Goal: Check status: Check status

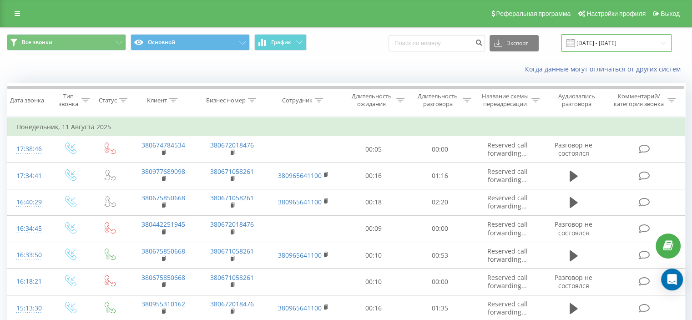
click at [613, 48] on input "[DATE] - [DATE]" at bounding box center [617, 43] width 110 height 18
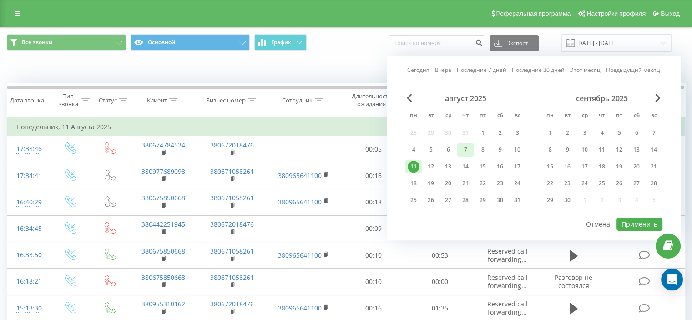
click at [464, 147] on div "7" at bounding box center [466, 150] width 12 height 12
click at [636, 222] on button "Применить" at bounding box center [640, 224] width 46 height 13
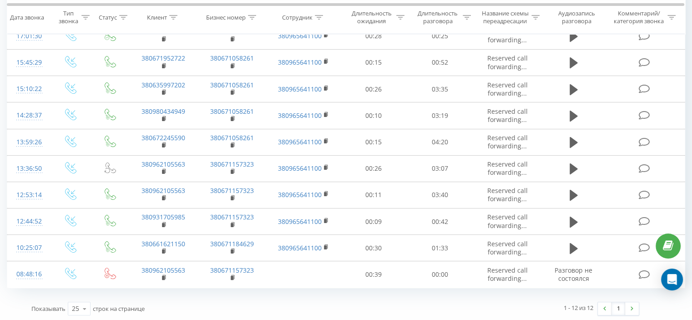
scroll to position [164, 0]
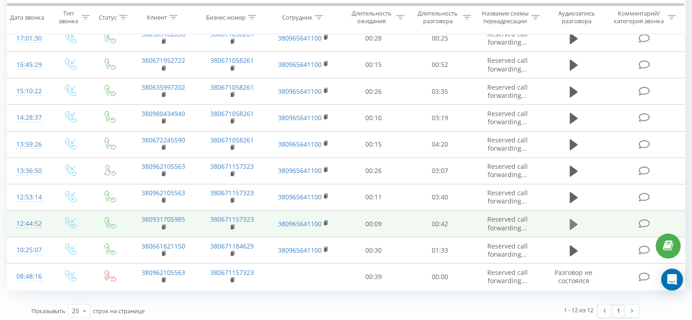
click at [574, 225] on icon at bounding box center [574, 224] width 8 height 11
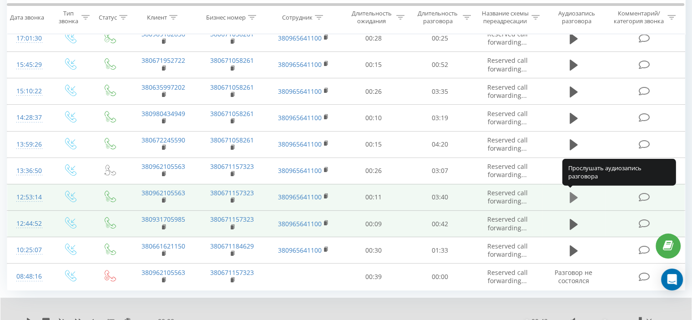
click at [574, 192] on icon at bounding box center [574, 197] width 8 height 13
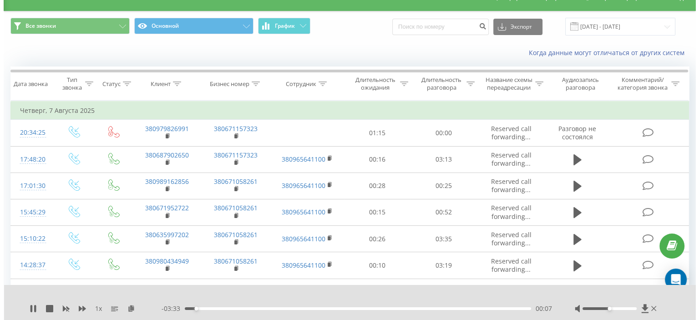
scroll to position [0, 0]
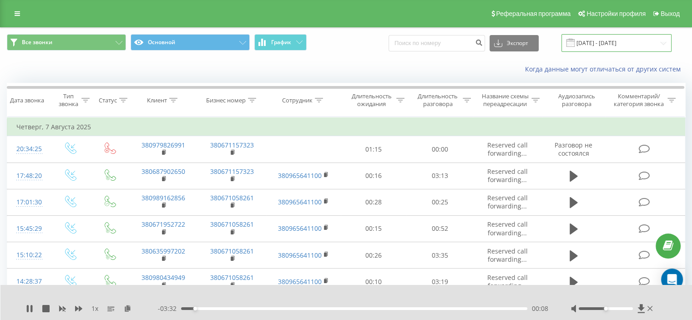
click at [659, 45] on input "[DATE] - [DATE]" at bounding box center [617, 43] width 110 height 18
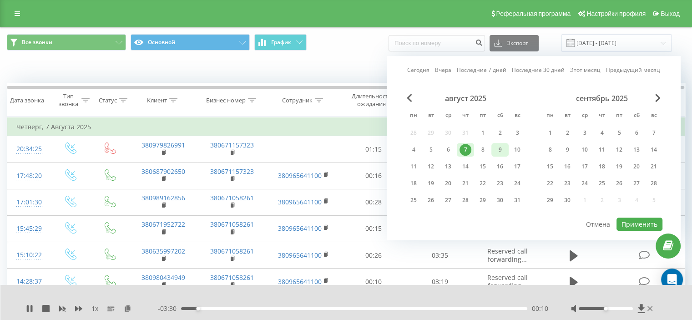
click at [499, 153] on div "9" at bounding box center [500, 150] width 12 height 12
click at [630, 222] on button "Применить" at bounding box center [640, 224] width 46 height 13
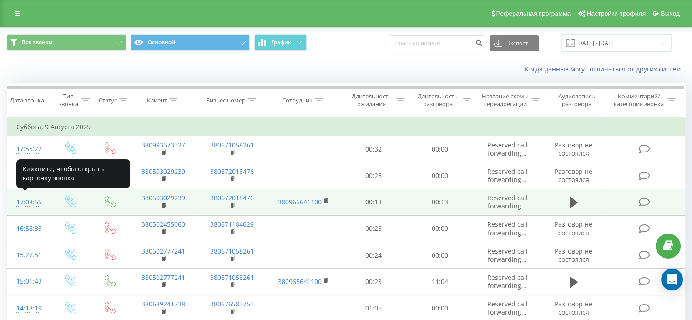
click at [31, 202] on div "17:08:55" at bounding box center [28, 202] width 24 height 18
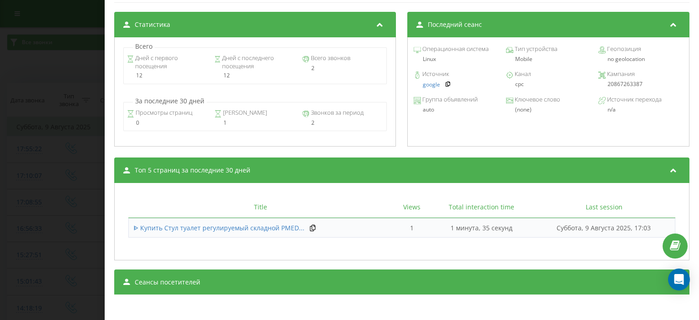
scroll to position [389, 0]
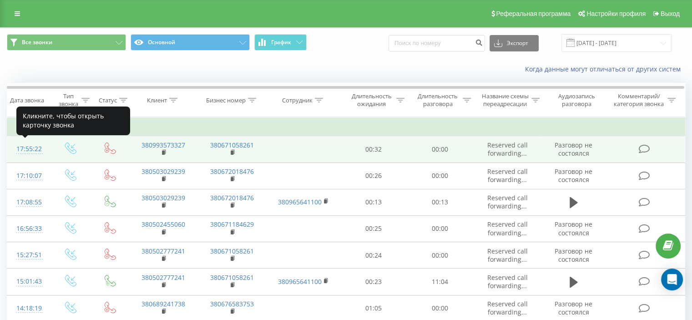
click at [37, 151] on div "17:55:22" at bounding box center [28, 149] width 24 height 18
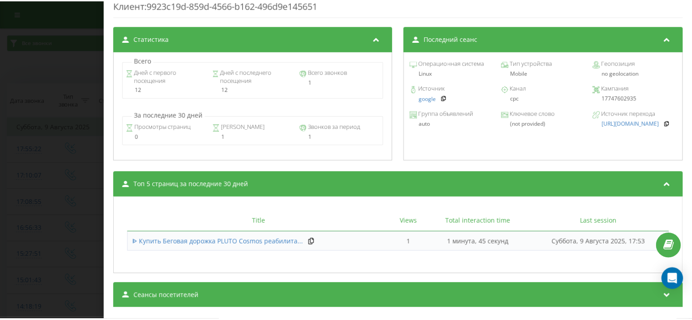
scroll to position [350, 0]
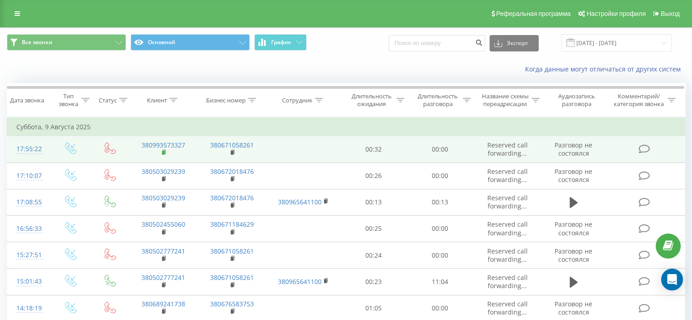
click at [166, 150] on icon at bounding box center [164, 152] width 5 height 6
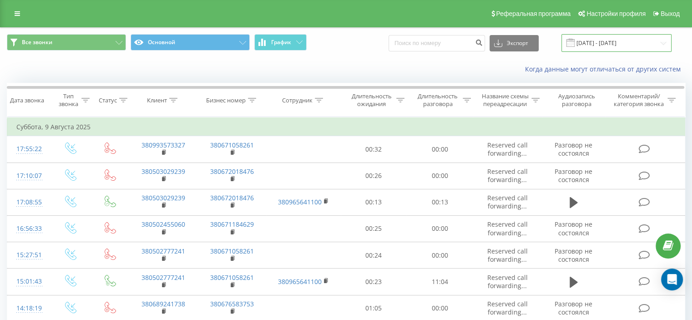
click at [610, 40] on input "[DATE] - [DATE]" at bounding box center [617, 43] width 110 height 18
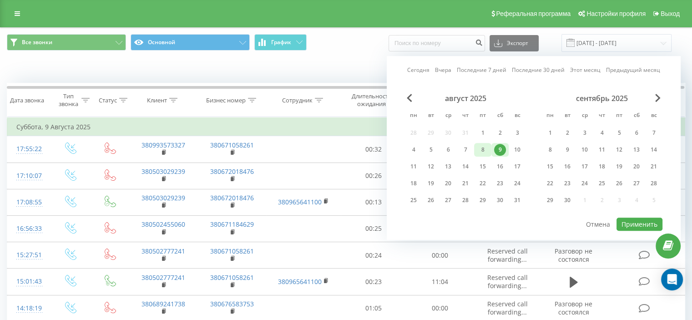
click at [481, 153] on div "8" at bounding box center [483, 150] width 12 height 12
click at [637, 218] on button "Применить" at bounding box center [640, 224] width 46 height 13
type input "[DATE] - [DATE]"
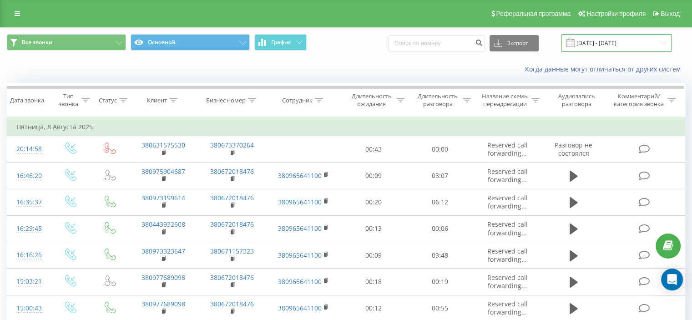
click at [620, 45] on input "[DATE] - [DATE]" at bounding box center [617, 43] width 110 height 18
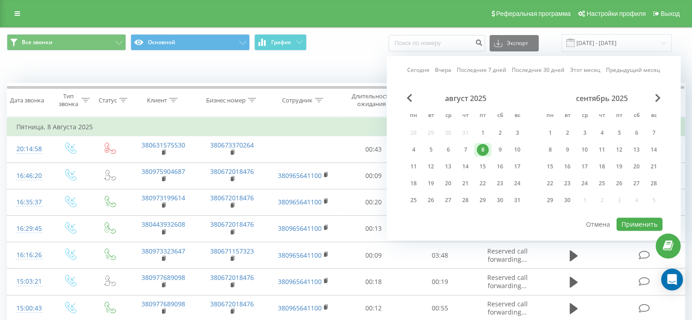
click at [484, 147] on div "8" at bounding box center [483, 150] width 12 height 12
click at [641, 223] on button "Применить" at bounding box center [640, 224] width 46 height 13
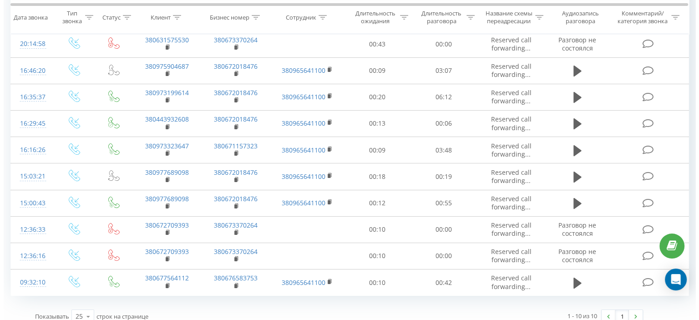
scroll to position [113, 0]
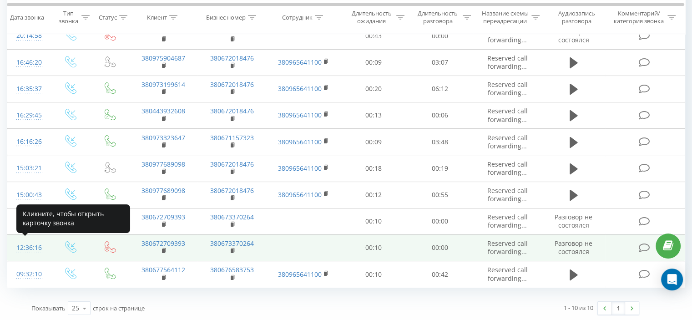
click at [34, 244] on div "12:36:16" at bounding box center [28, 248] width 24 height 18
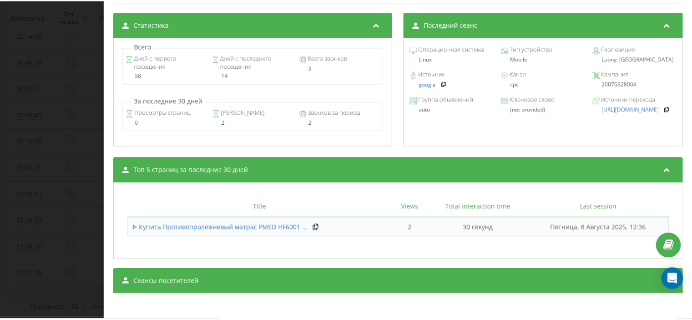
scroll to position [349, 0]
